Goal: Navigation & Orientation: Find specific page/section

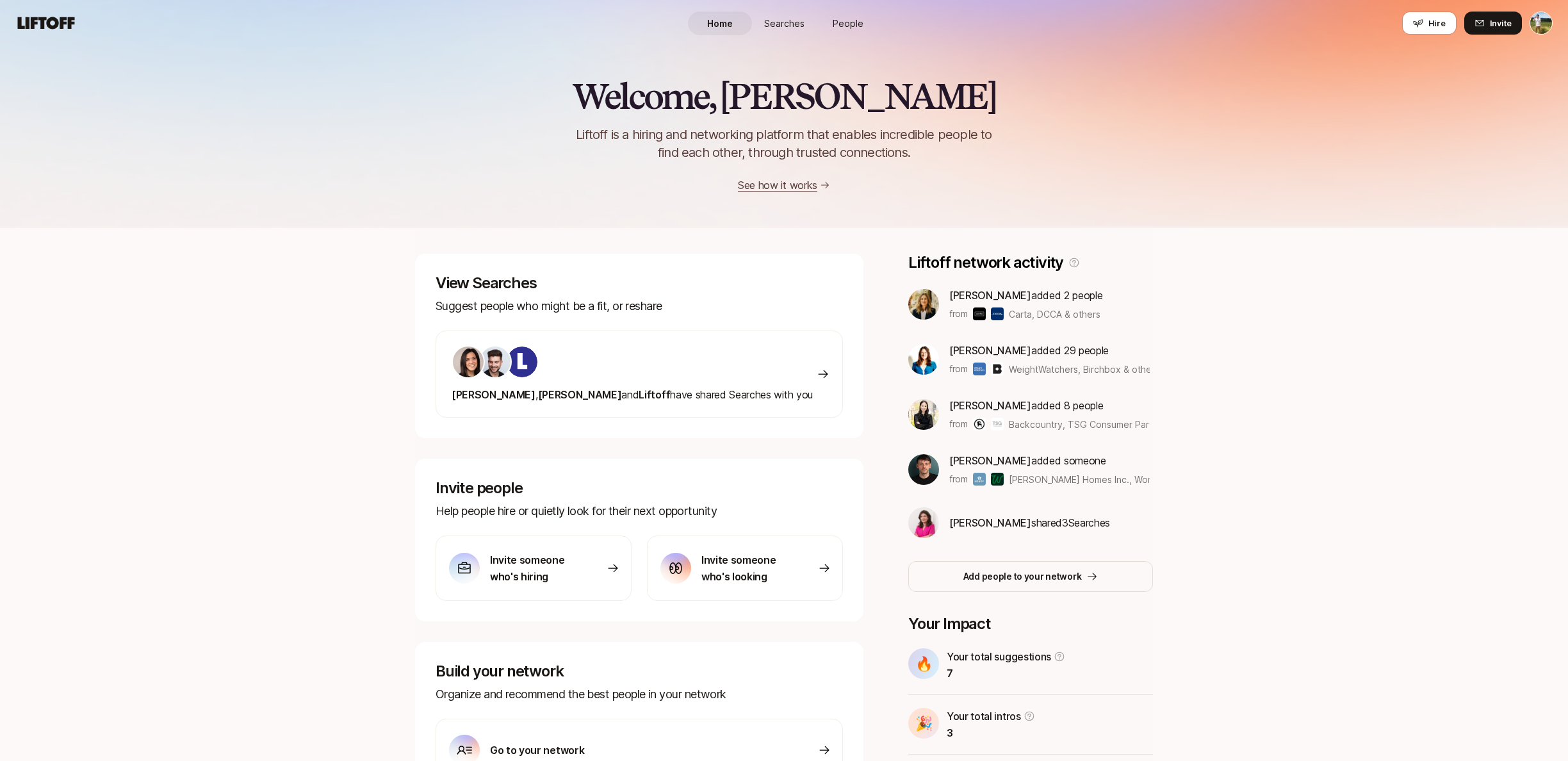
click at [788, 29] on span "Searches" at bounding box center [784, 23] width 40 height 13
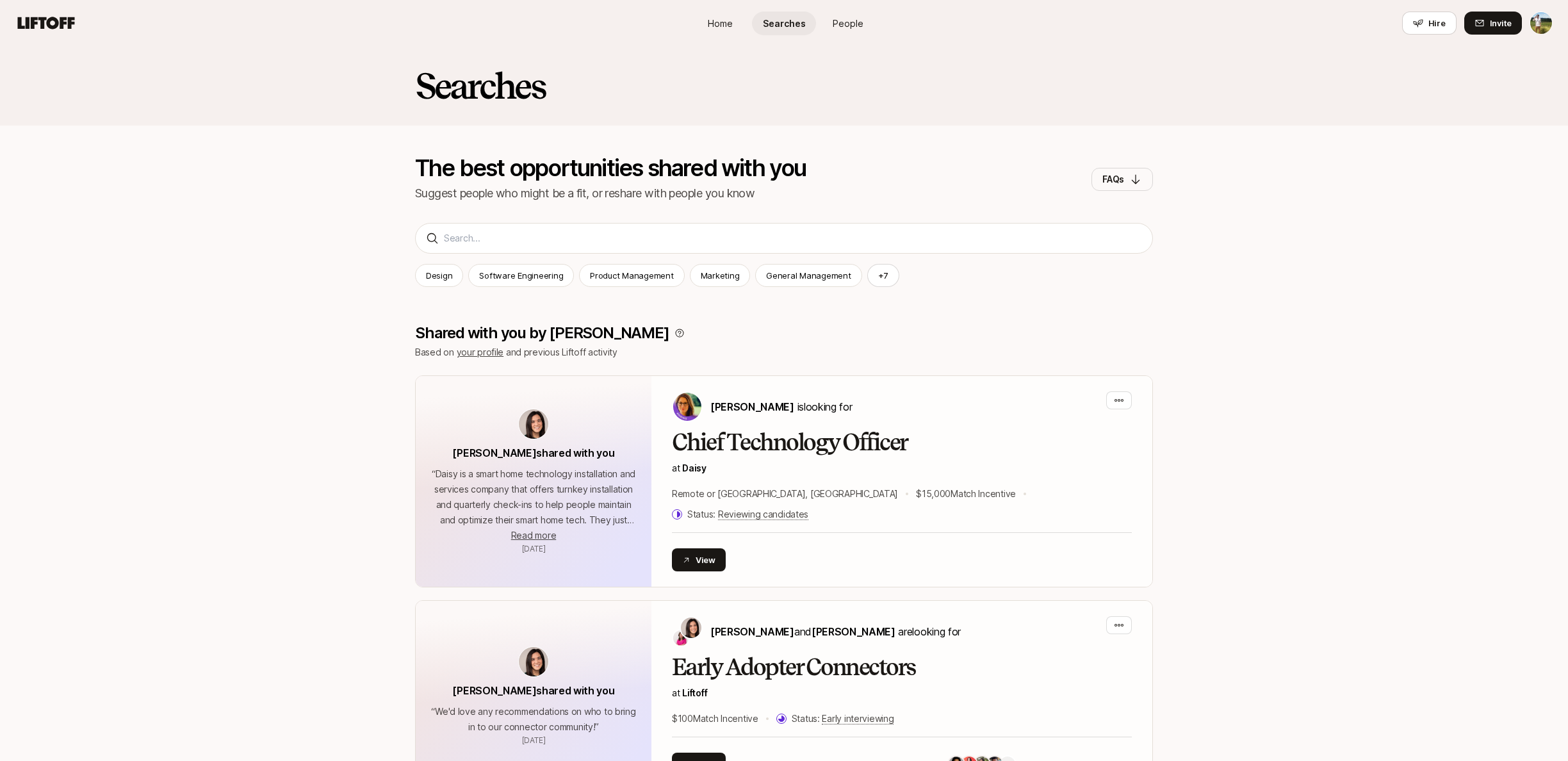
click at [832, 28] on link "People" at bounding box center [848, 23] width 64 height 24
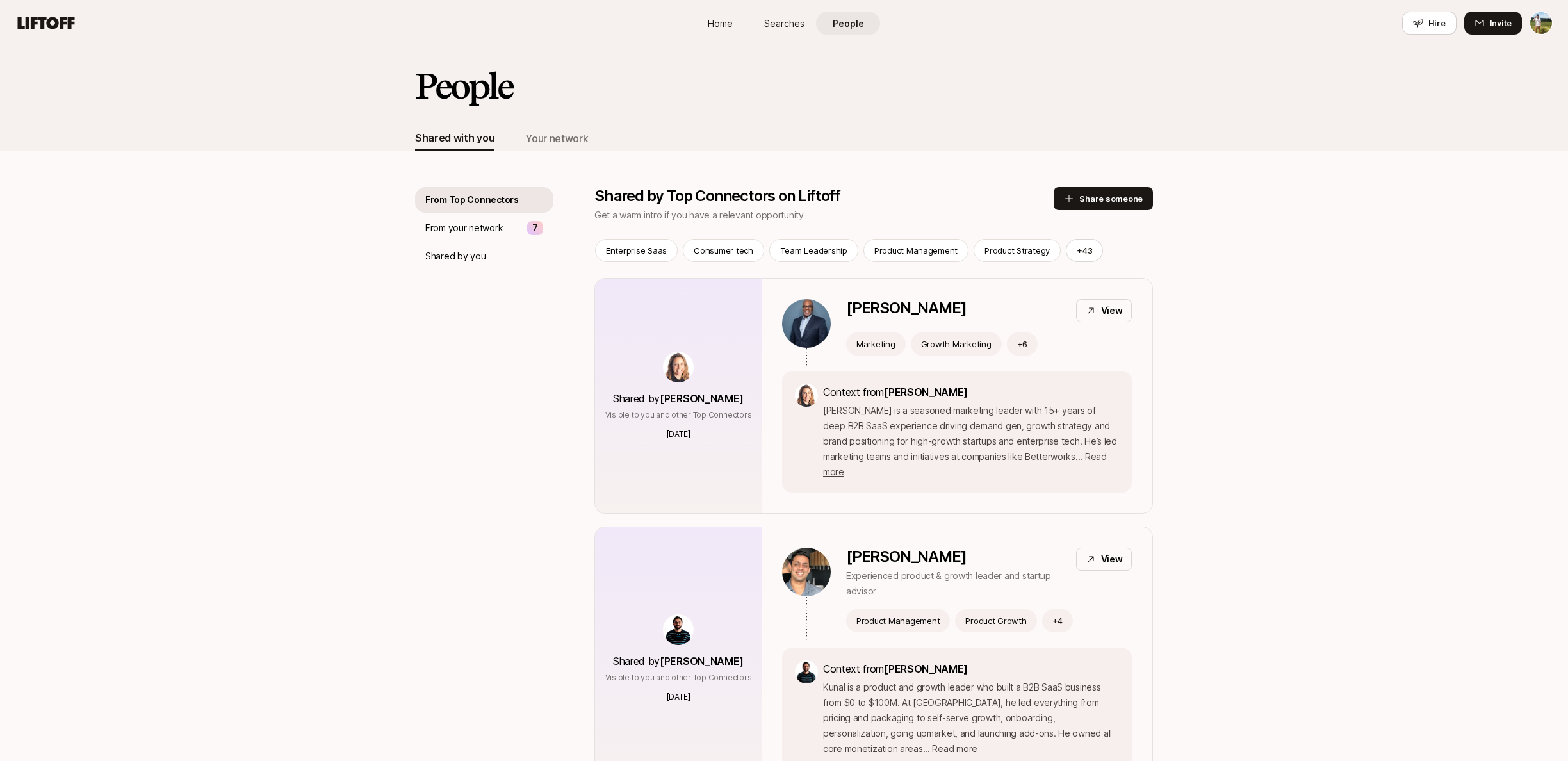
click at [730, 38] on div "Home Searches People Hire" at bounding box center [784, 23] width 192 height 46
click at [725, 29] on span "Home" at bounding box center [720, 23] width 25 height 13
